Goal: Task Accomplishment & Management: Use online tool/utility

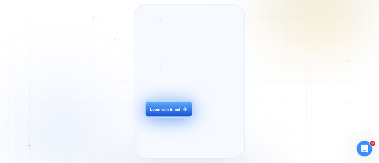
click at [162, 112] on div "Login with Email" at bounding box center [165, 109] width 30 height 5
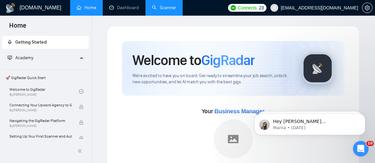
click at [161, 10] on link "Scanner" at bounding box center [164, 8] width 24 height 6
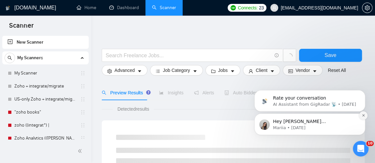
click at [364, 117] on icon "Dismiss notification" at bounding box center [364, 116] width 4 height 4
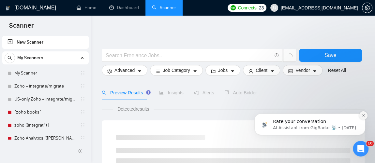
click at [365, 116] on icon "Dismiss notification" at bounding box center [364, 116] width 4 height 4
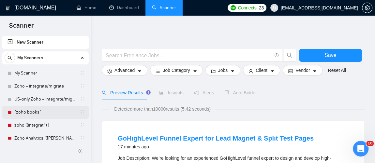
click at [49, 113] on link ""zoho books"" at bounding box center [45, 112] width 62 height 13
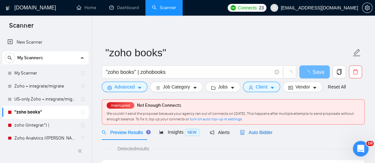
click at [258, 131] on span "Auto Bidder" at bounding box center [256, 132] width 32 height 5
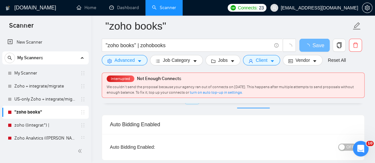
scroll to position [34, 0]
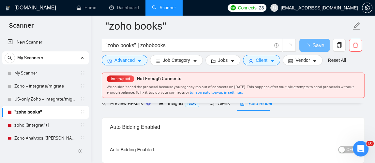
click at [348, 149] on span "OFF" at bounding box center [350, 149] width 8 height 7
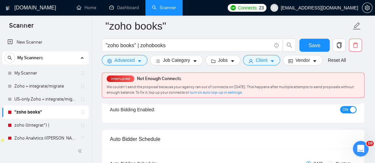
scroll to position [0, 0]
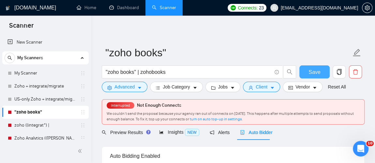
click at [312, 74] on span "Save" at bounding box center [314, 72] width 12 height 8
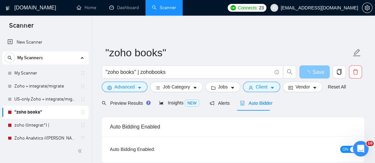
scroll to position [28, 0]
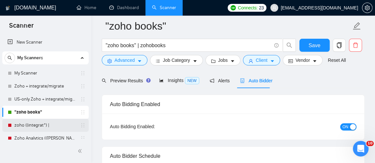
click at [35, 125] on link "zoho ((integrat*) |" at bounding box center [45, 125] width 62 height 13
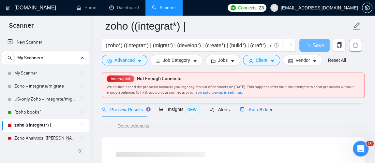
click at [260, 108] on span "Auto Bidder" at bounding box center [256, 109] width 32 height 5
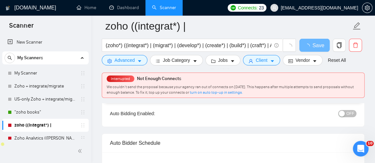
scroll to position [47, 0]
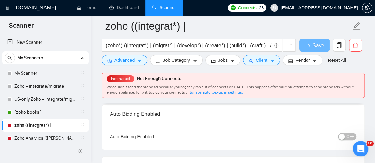
click at [352, 139] on span "OFF" at bounding box center [350, 136] width 8 height 7
click at [315, 47] on span "Save" at bounding box center [314, 45] width 12 height 8
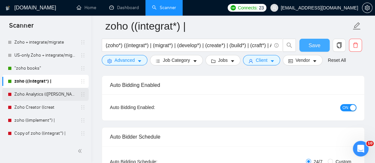
scroll to position [57, 0]
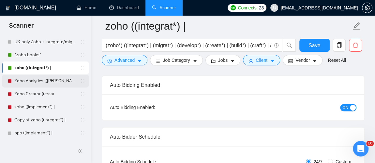
click at [44, 75] on link "Zoho Analytics (([PERSON_NAME]" at bounding box center [45, 81] width 62 height 13
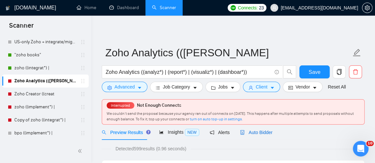
click at [256, 135] on span "Auto Bidder" at bounding box center [256, 132] width 32 height 5
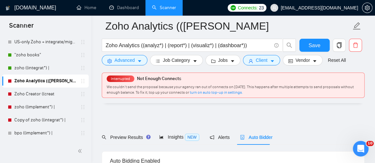
scroll to position [71, 0]
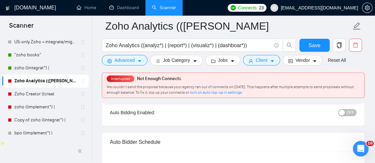
click at [352, 112] on span "OFF" at bounding box center [350, 112] width 8 height 7
click at [314, 45] on span "Save" at bounding box center [314, 45] width 12 height 8
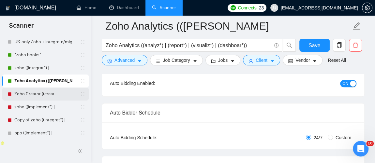
click at [56, 97] on link "Zoho Creator ((creat" at bounding box center [45, 94] width 62 height 13
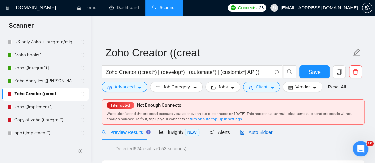
click at [254, 133] on span "Auto Bidder" at bounding box center [256, 132] width 32 height 5
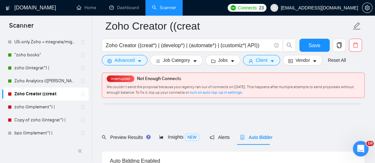
scroll to position [36, 0]
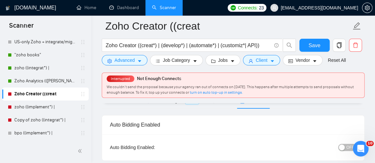
click at [347, 146] on button "OFF" at bounding box center [347, 147] width 18 height 7
click at [315, 48] on span "Save" at bounding box center [314, 45] width 12 height 8
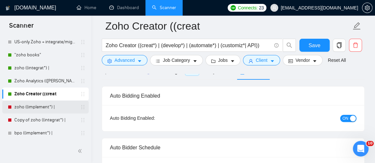
click at [44, 102] on link "zoho ((implement*) |" at bounding box center [45, 107] width 62 height 13
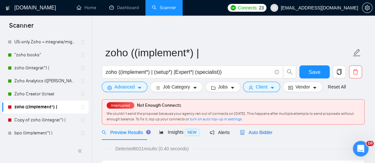
click at [259, 134] on span "Auto Bidder" at bounding box center [256, 132] width 32 height 5
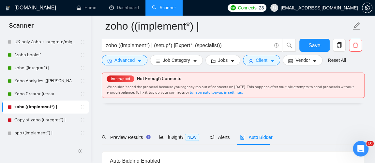
scroll to position [59, 0]
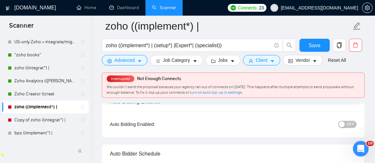
click at [354, 127] on button "OFF" at bounding box center [347, 124] width 18 height 7
click at [325, 41] on button "Save" at bounding box center [314, 45] width 30 height 13
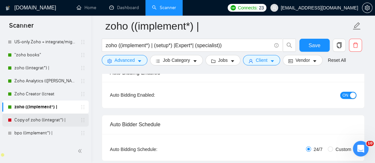
click at [39, 121] on link "Copy of zoho ((integrat*) |" at bounding box center [45, 120] width 62 height 13
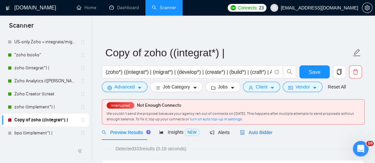
click at [252, 130] on span "Auto Bidder" at bounding box center [256, 132] width 32 height 5
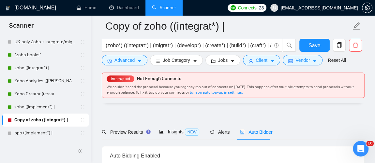
scroll to position [45, 0]
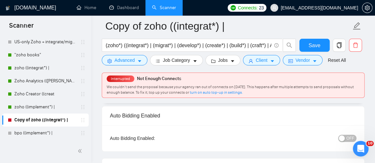
click at [350, 137] on span "OFF" at bounding box center [350, 138] width 8 height 7
click at [317, 50] on button "Save" at bounding box center [314, 45] width 30 height 13
